Goal: Browse casually: Explore the website without a specific task or goal

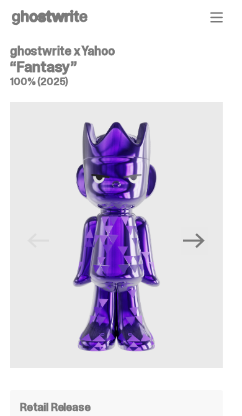
click at [223, 15] on icon "button" at bounding box center [217, 17] width 12 height 12
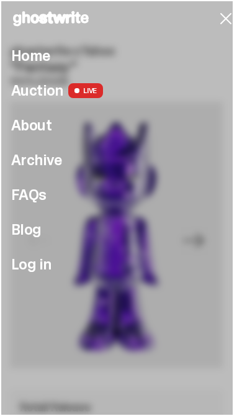
click at [54, 88] on span "Auction" at bounding box center [37, 90] width 52 height 15
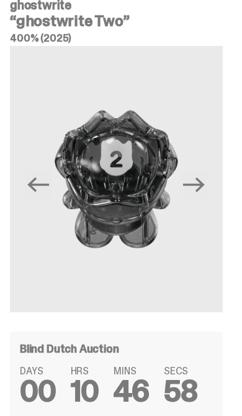
scroll to position [18, 0]
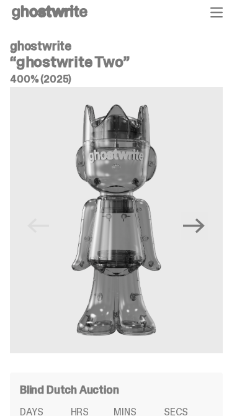
scroll to position [7, 0]
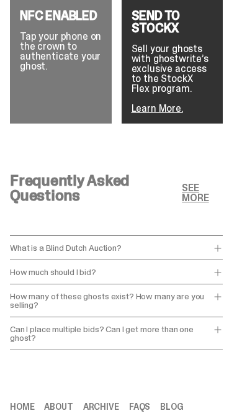
scroll to position [2679, 0]
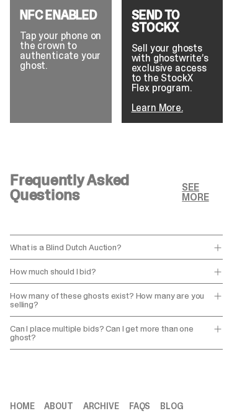
click at [223, 267] on span at bounding box center [218, 272] width 10 height 10
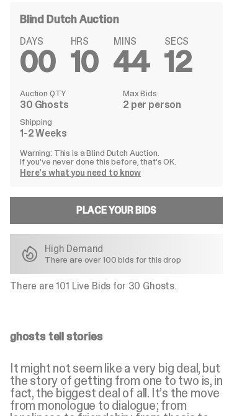
scroll to position [377, 0]
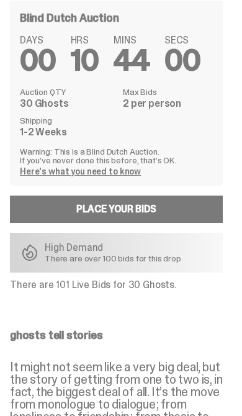
click at [114, 175] on link "Here's what you need to know" at bounding box center [80, 171] width 121 height 11
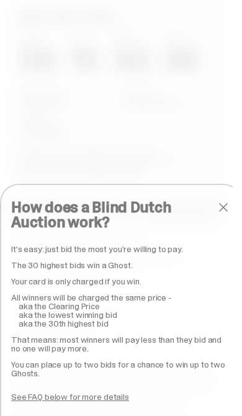
click at [224, 215] on span "close" at bounding box center [223, 207] width 15 height 15
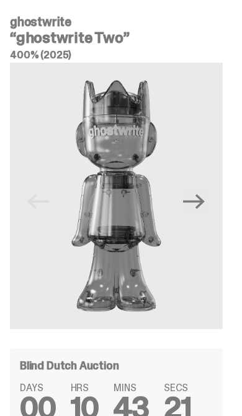
scroll to position [0, 0]
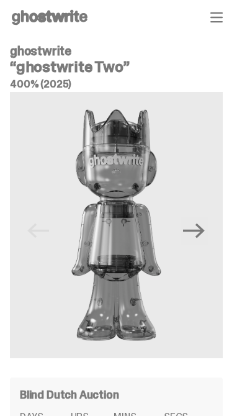
click at [220, 25] on div "Open main menu Home Auction LIVE About Archive FAQs Blog Log in" at bounding box center [116, 17] width 213 height 20
click at [222, 15] on icon "button" at bounding box center [217, 17] width 12 height 12
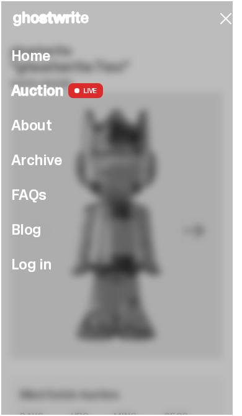
click at [224, 16] on icon "button" at bounding box center [226, 19] width 10 height 10
